Goal: Find specific page/section: Find specific page/section

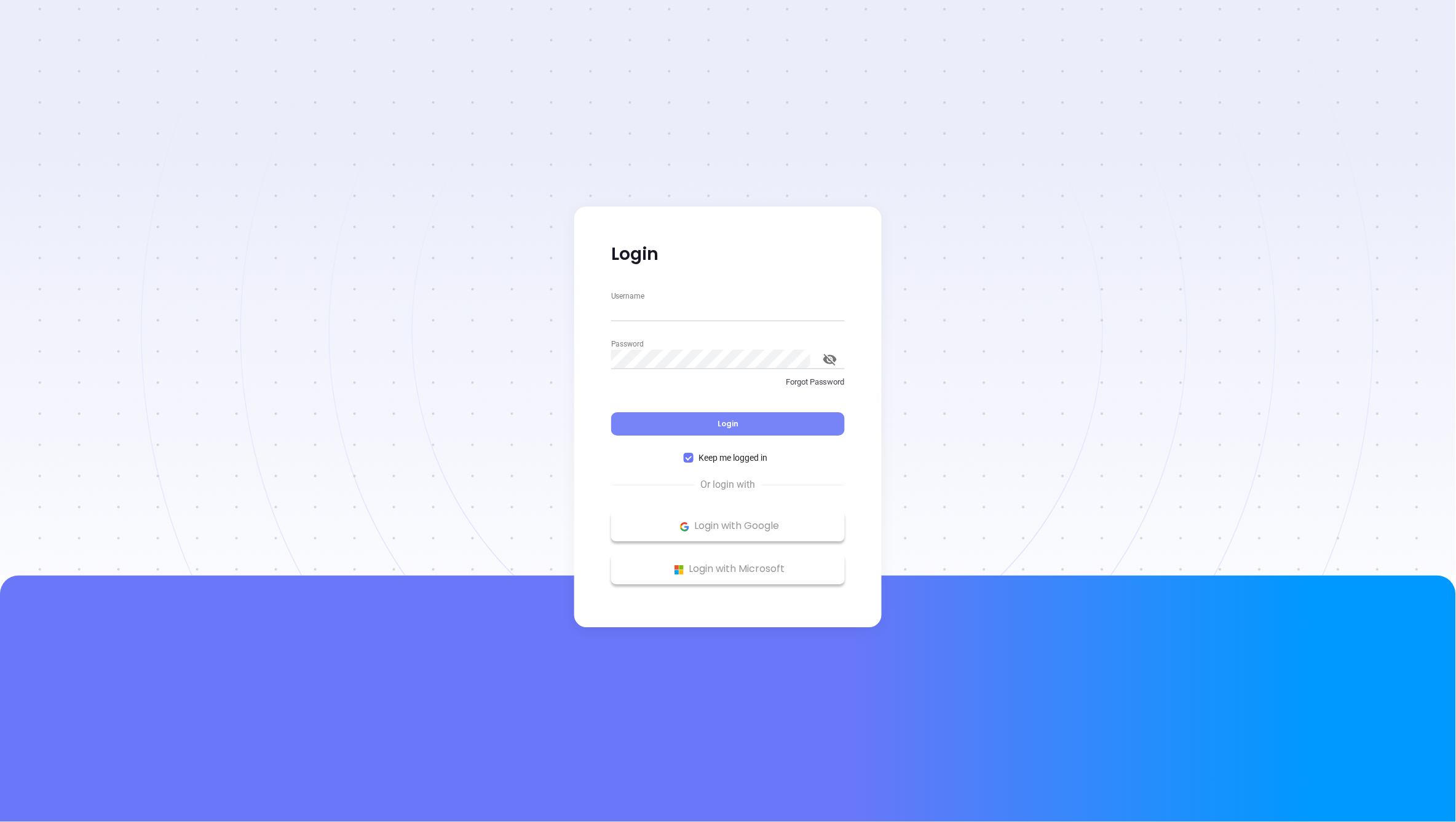
type input "[PERSON_NAME][EMAIL_ADDRESS][DOMAIN_NAME]"
click at [707, 421] on button "Login" at bounding box center [728, 424] width 234 height 23
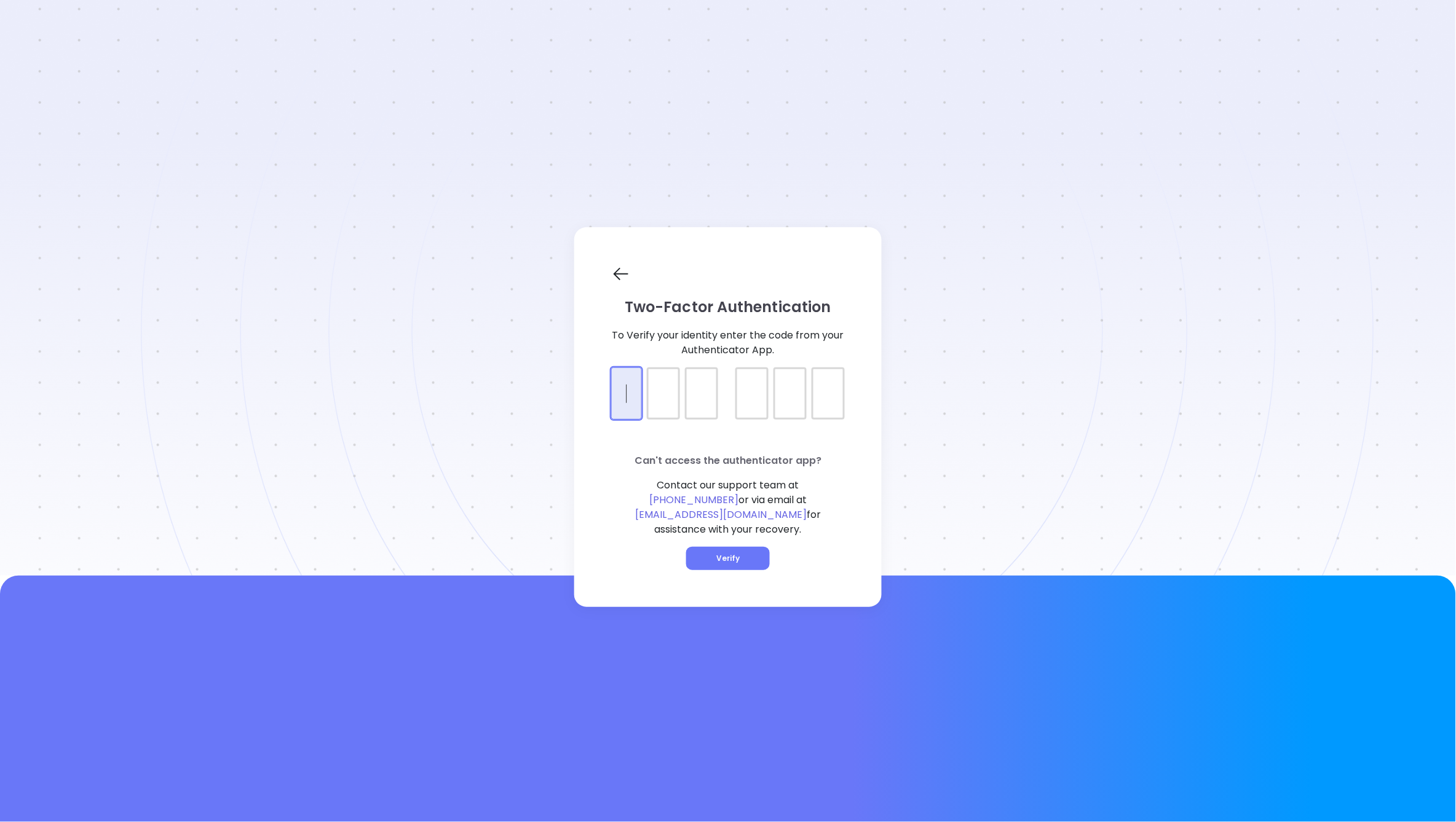
click at [631, 383] on div at bounding box center [728, 382] width 234 height 31
type input "007894"
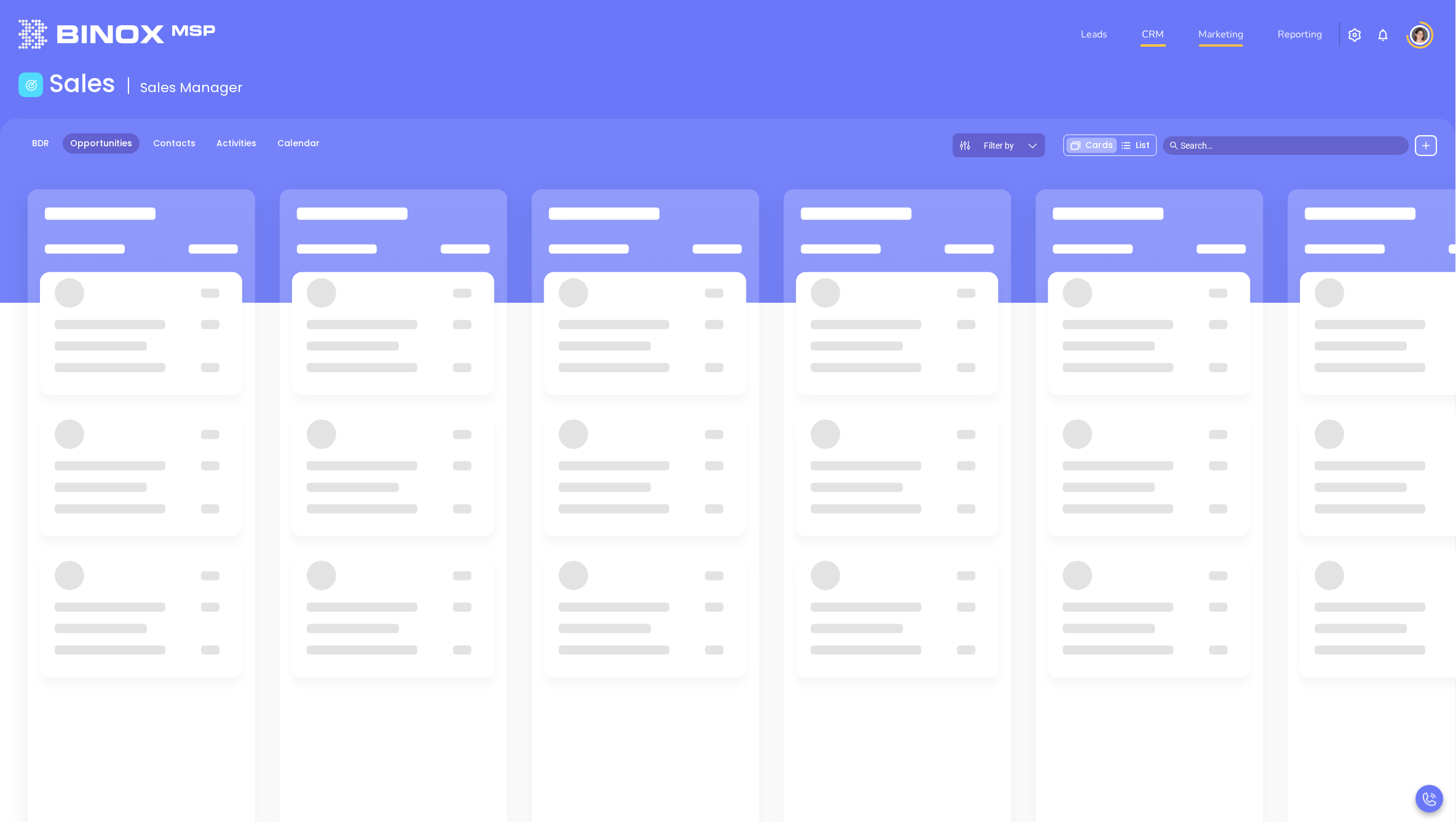
click at [1221, 35] on link "Marketing" at bounding box center [1222, 35] width 55 height 25
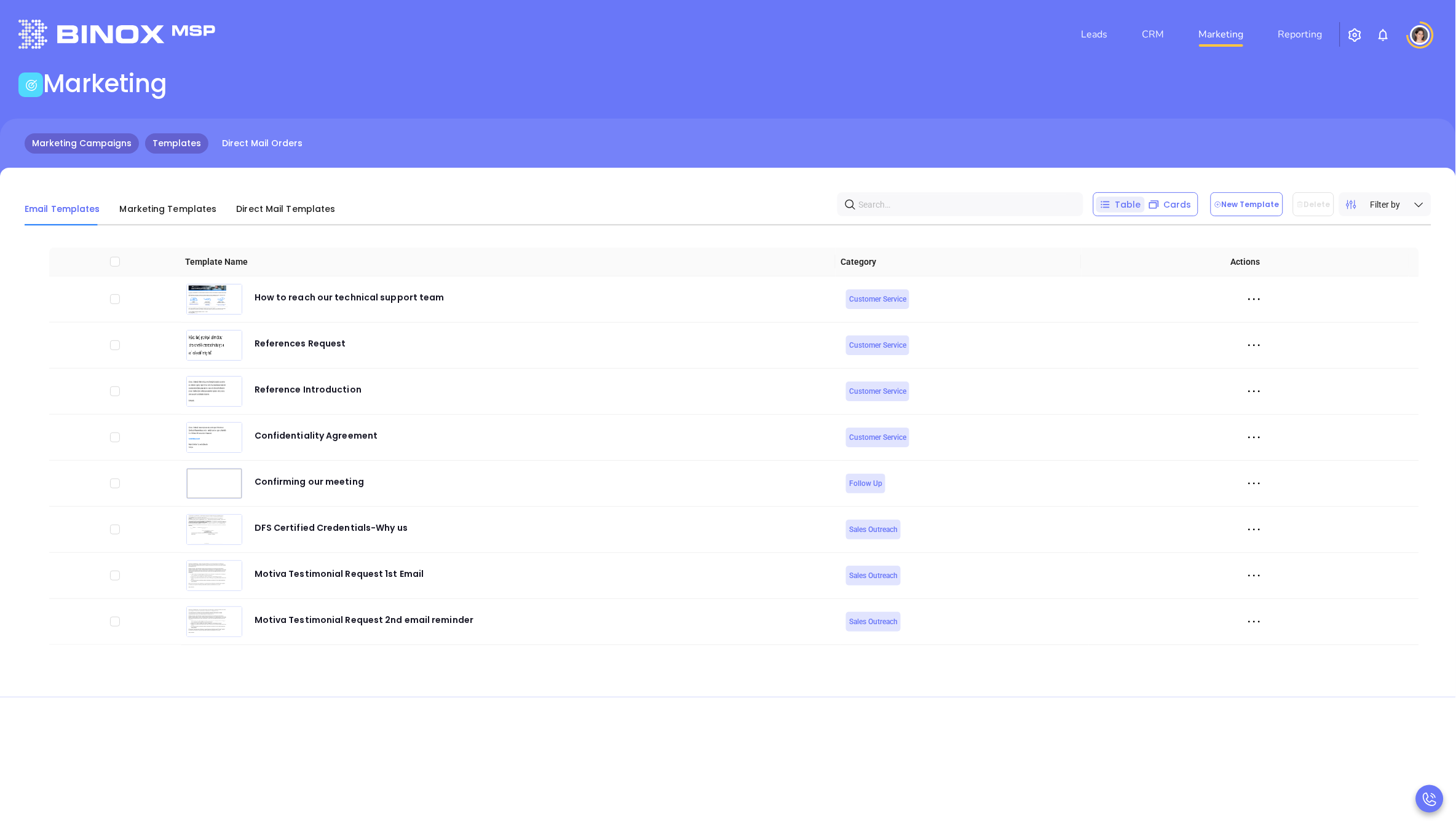
click at [107, 142] on link "Marketing Campaigns" at bounding box center [82, 143] width 114 height 20
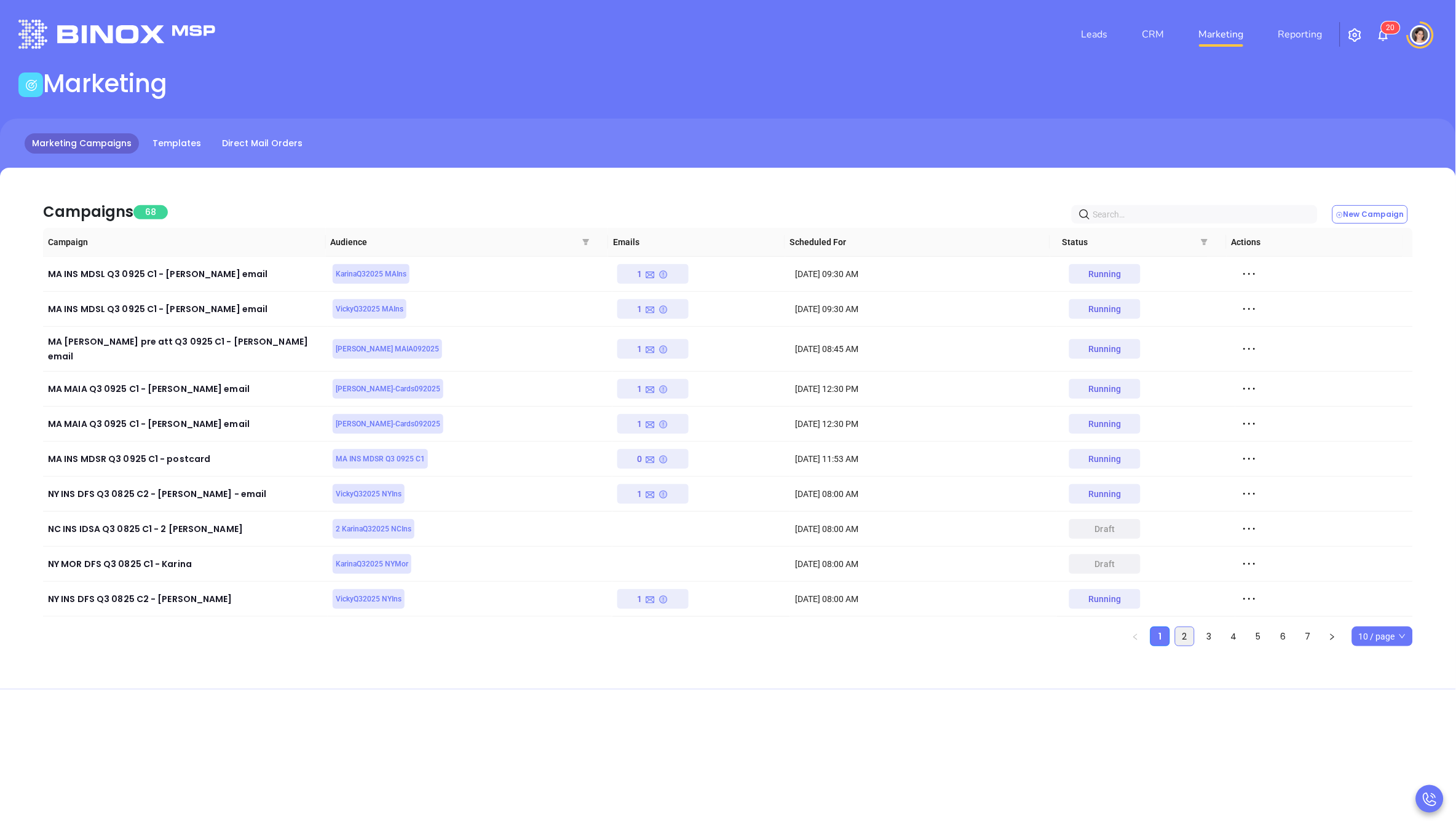
click at [1183, 628] on link "2" at bounding box center [1185, 637] width 19 height 19
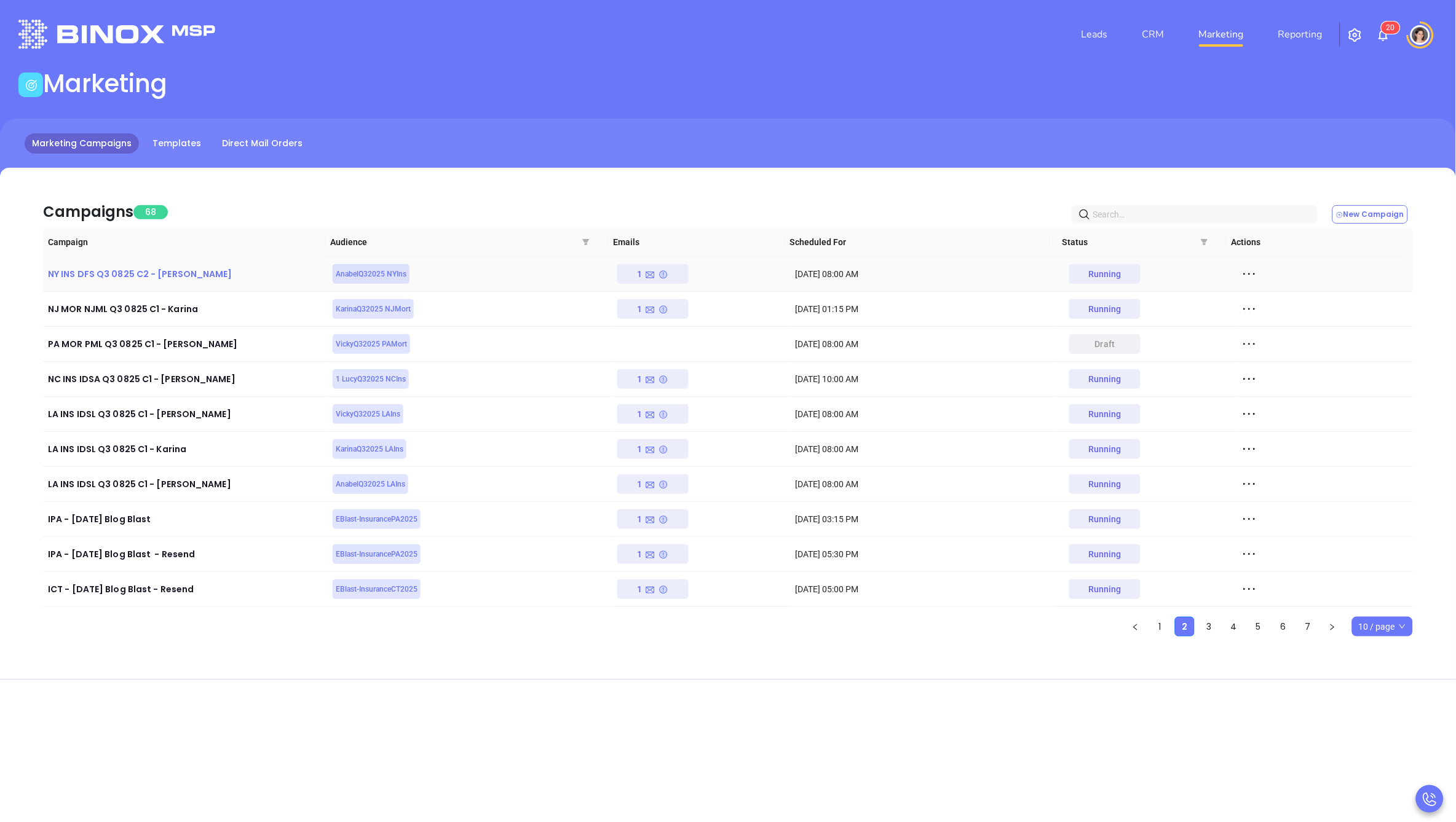
click at [145, 267] on div "NY INS DFS Q3 0825 C2 - [PERSON_NAME]" at bounding box center [185, 274] width 275 height 14
click at [1243, 273] on icon at bounding box center [1249, 274] width 12 height 2
click at [1266, 321] on div "View" at bounding box center [1297, 319] width 111 height 14
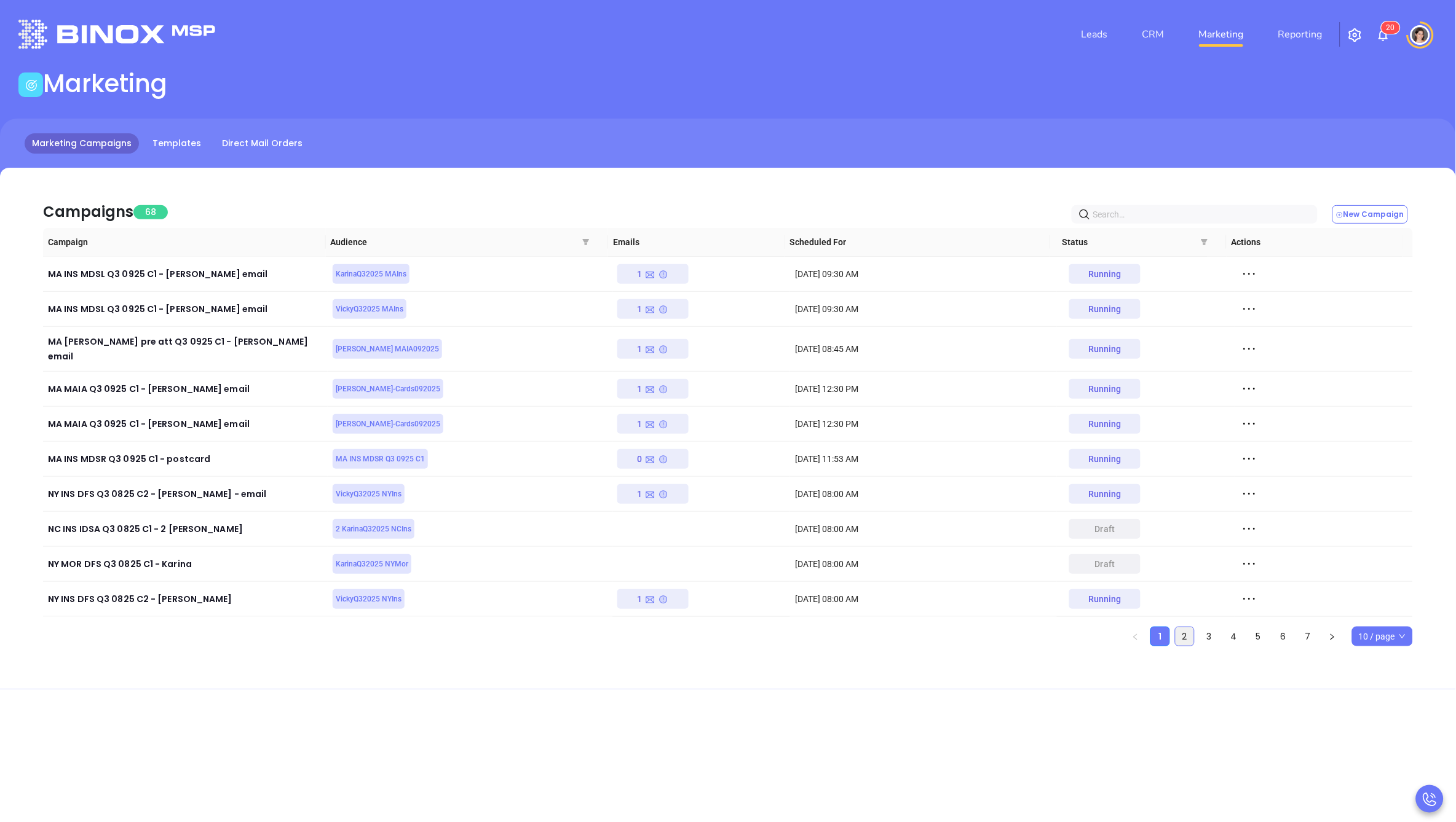
click at [1188, 628] on link "2" at bounding box center [1185, 637] width 19 height 19
